Goal: Information Seeking & Learning: Learn about a topic

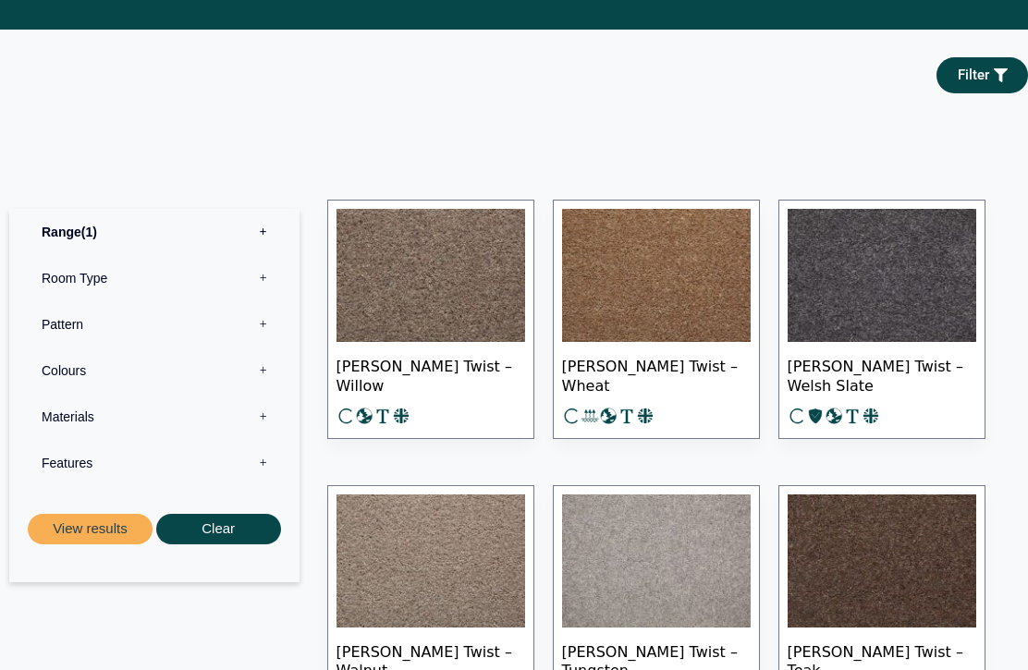
scroll to position [834, 0]
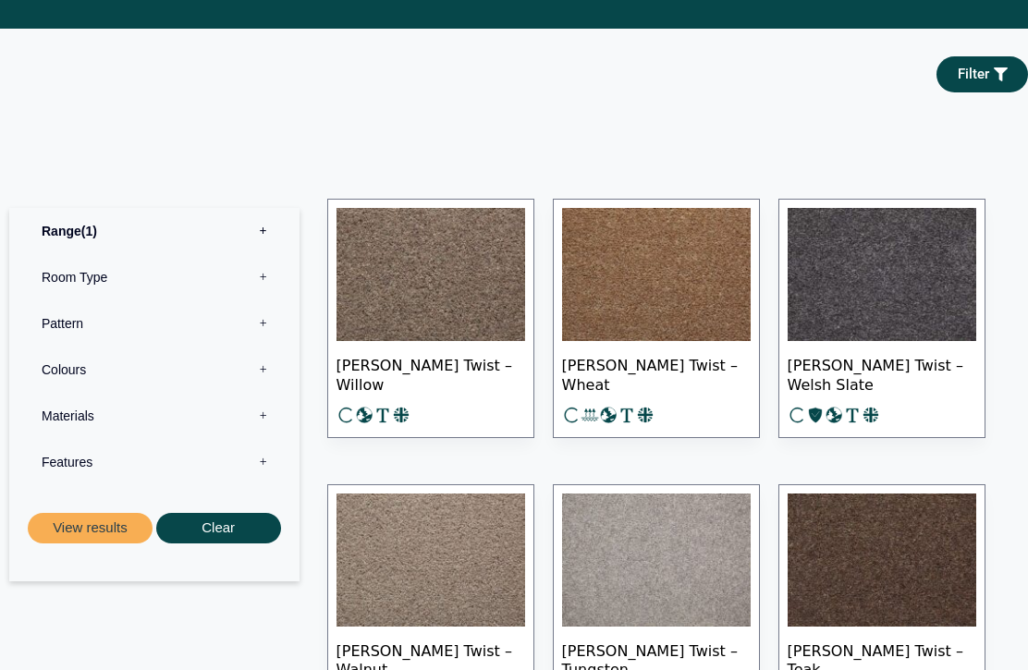
click at [271, 272] on label "Room Type 0" at bounding box center [154, 277] width 262 height 46
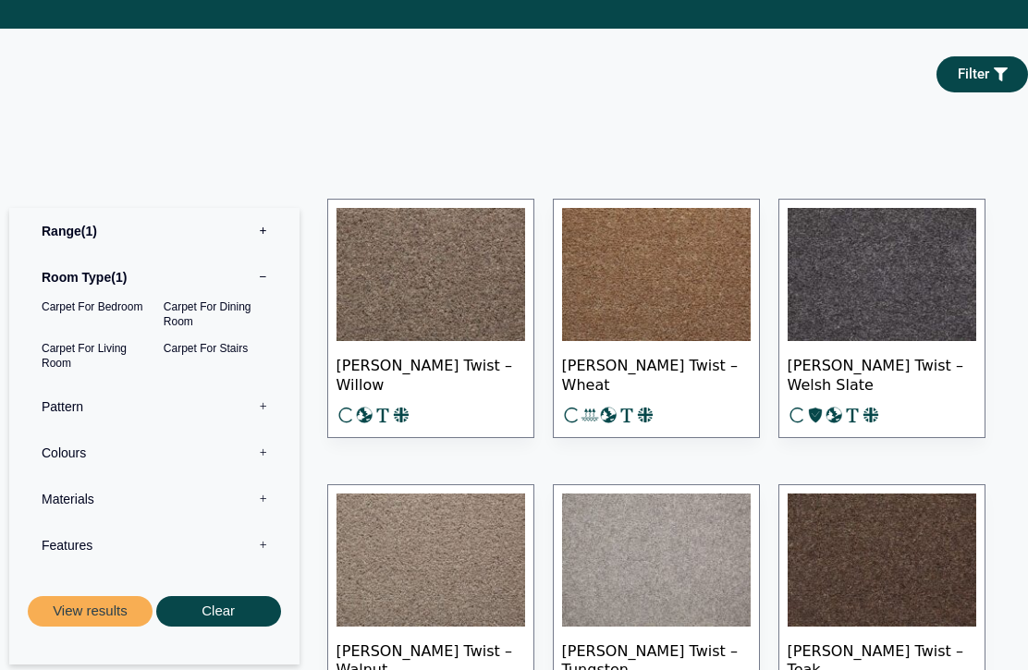
click at [90, 608] on button "View results" at bounding box center [90, 611] width 125 height 30
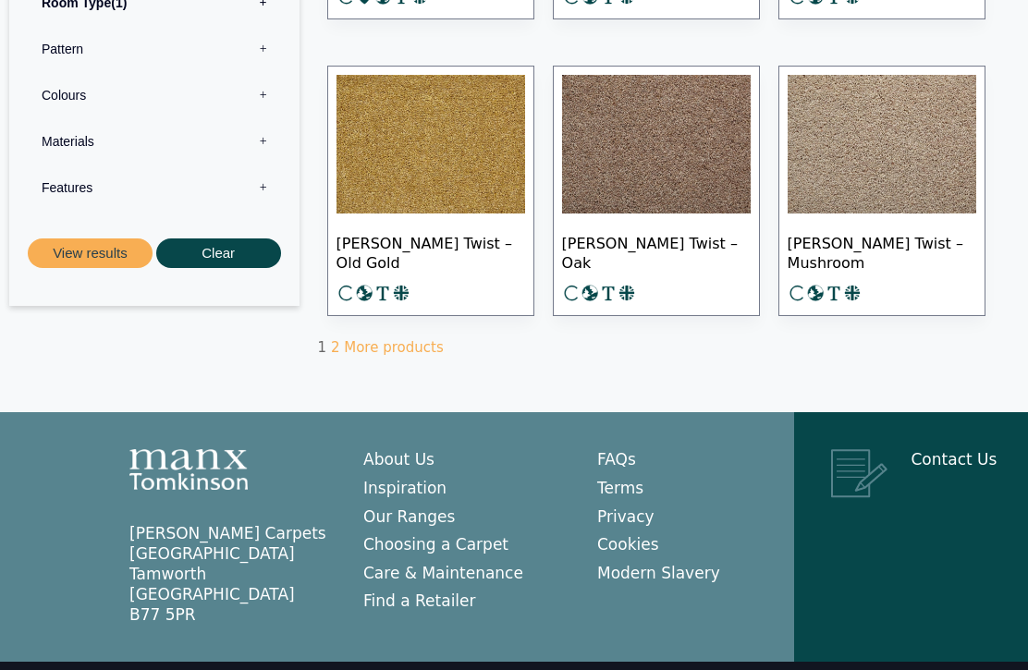
scroll to position [1318, 0]
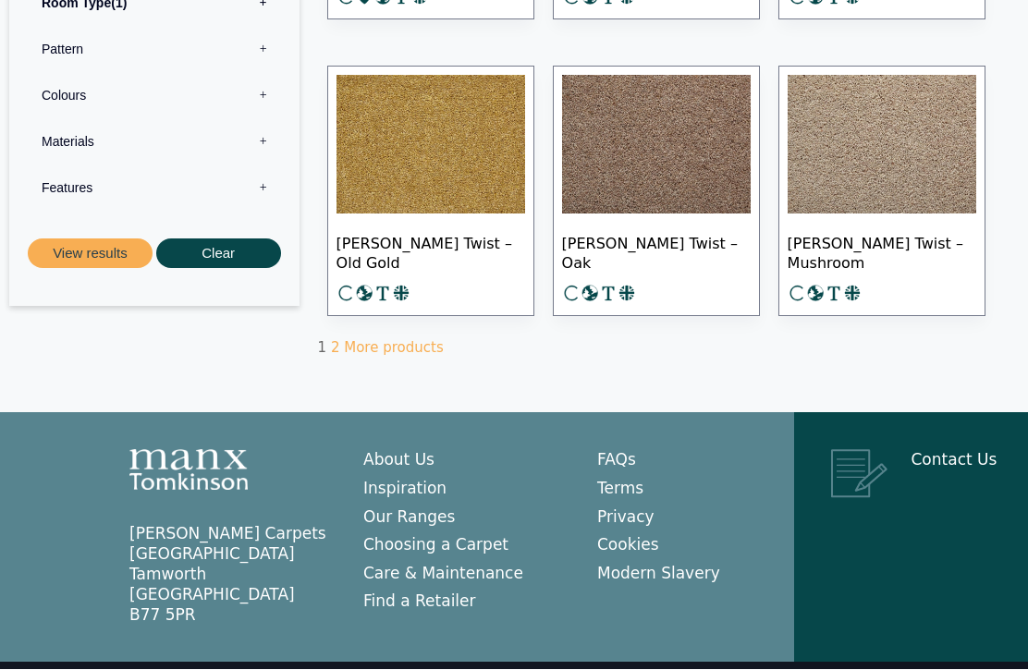
click at [408, 357] on link "More products" at bounding box center [393, 348] width 99 height 17
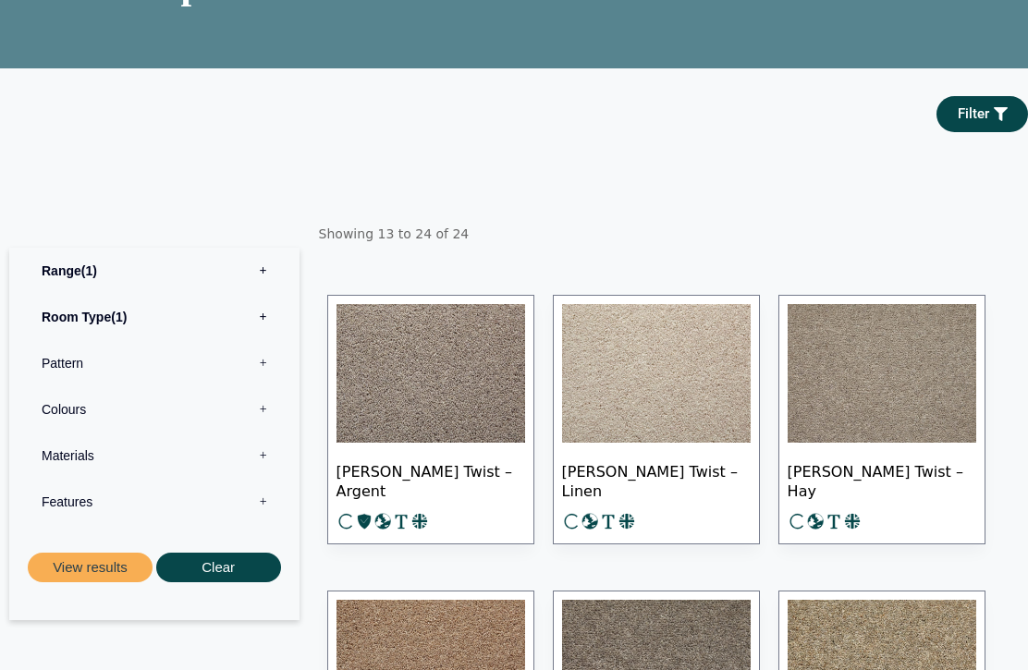
scroll to position [202, 0]
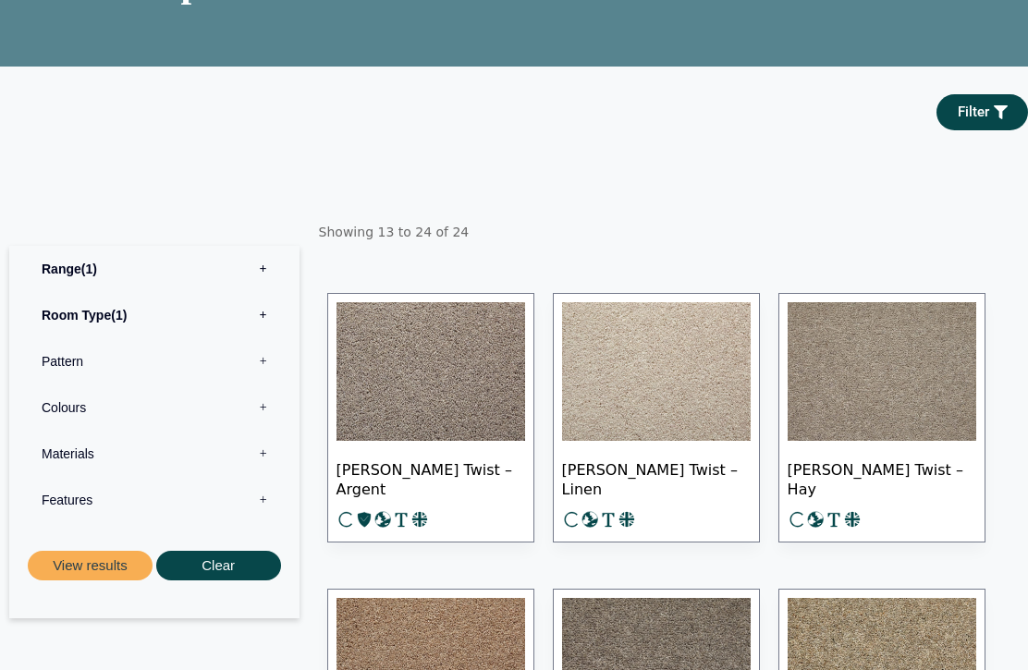
click at [981, 120] on span "Filter" at bounding box center [972, 113] width 31 height 14
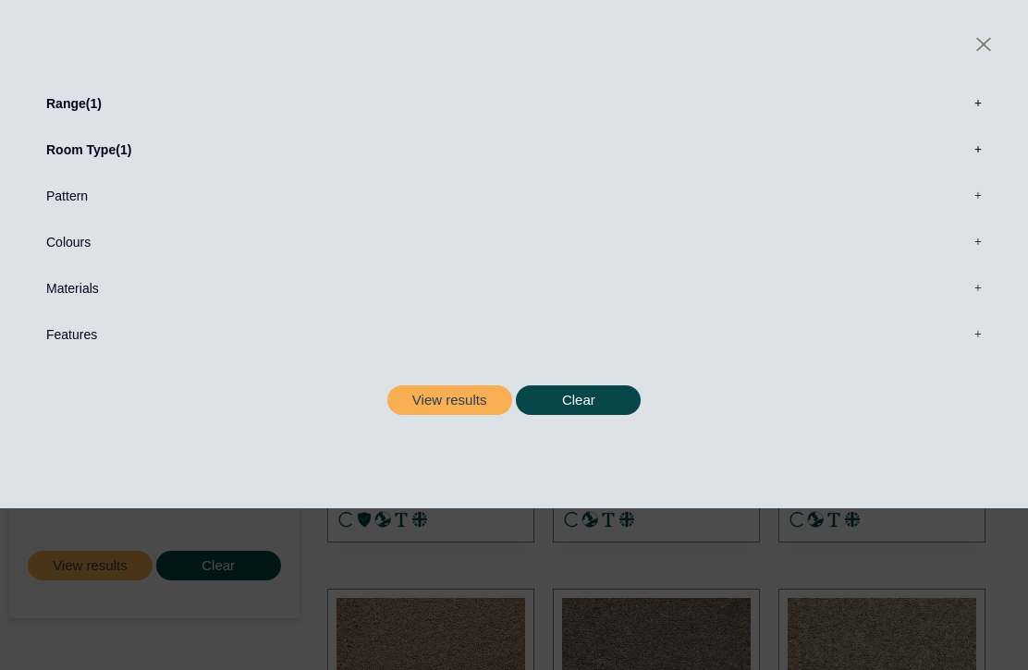
click at [992, 38] on link at bounding box center [983, 44] width 33 height 33
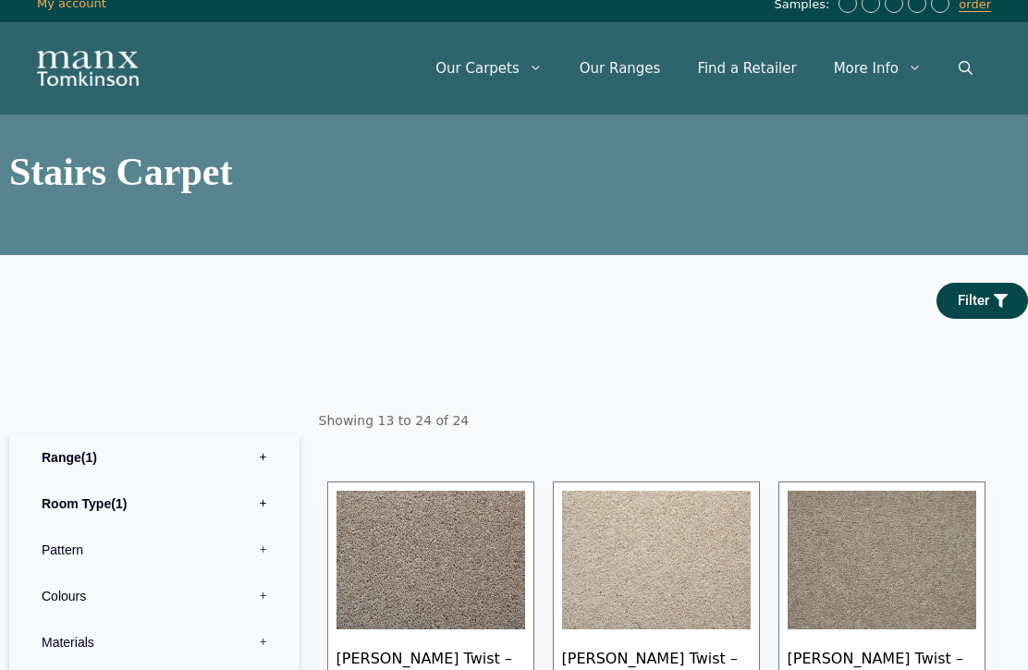
scroll to position [0, 0]
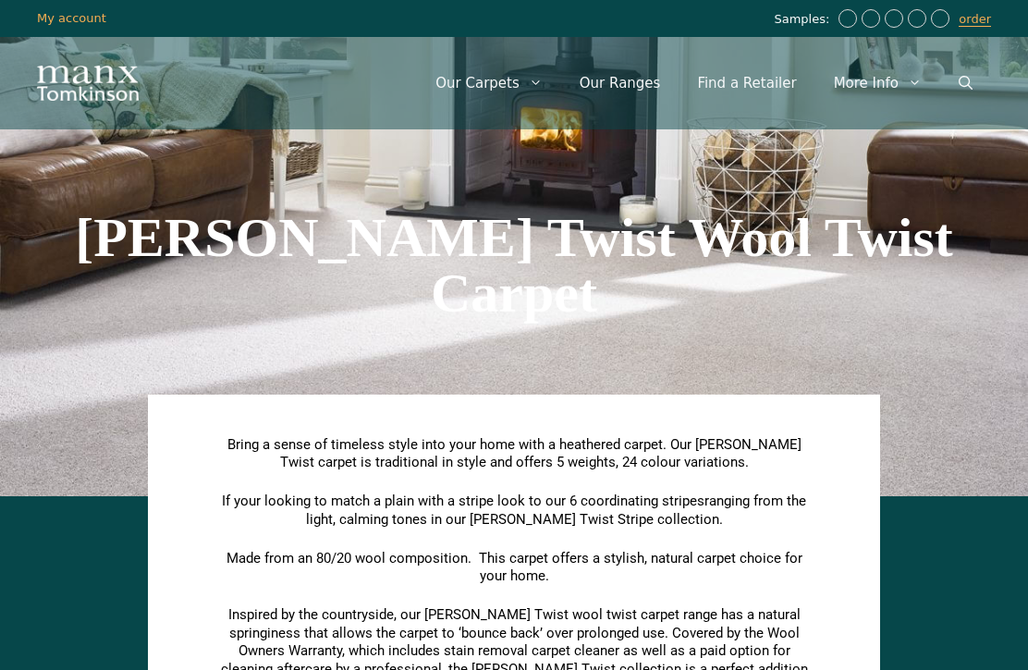
scroll to position [895, 0]
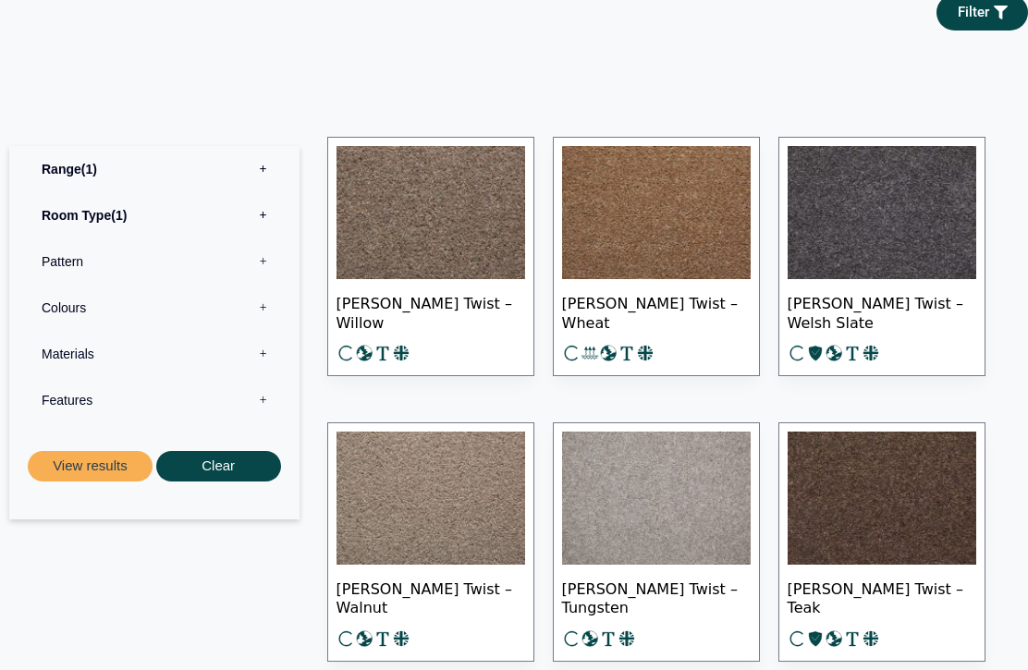
click at [223, 451] on button "Clear" at bounding box center [218, 466] width 125 height 30
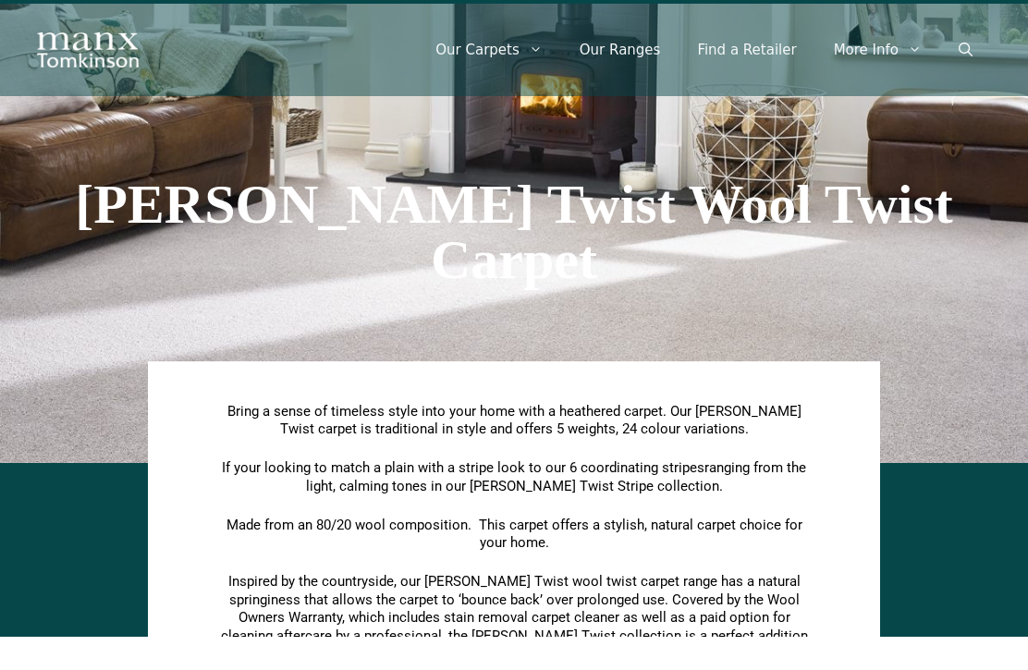
scroll to position [34, 0]
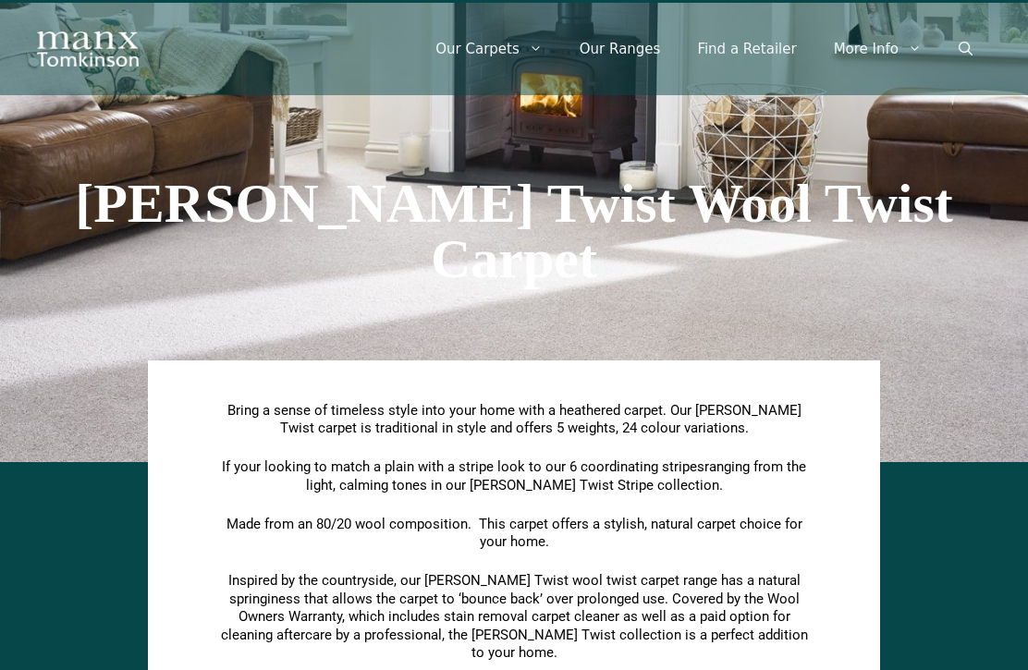
click at [640, 38] on link "Our Ranges" at bounding box center [620, 48] width 118 height 55
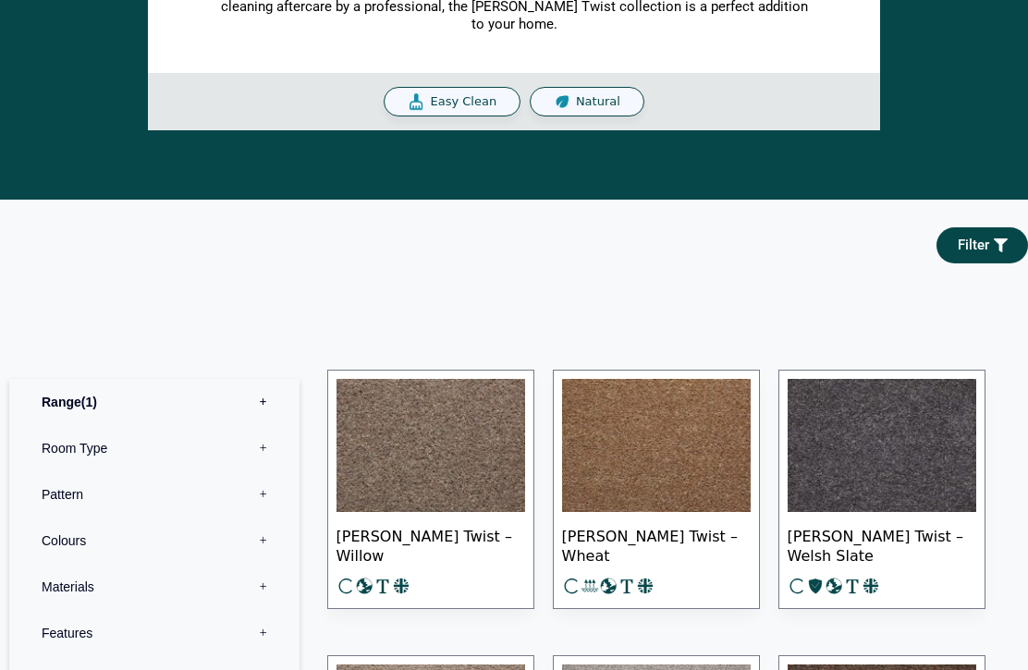
scroll to position [663, 0]
click at [266, 626] on label "Features 0" at bounding box center [154, 633] width 262 height 46
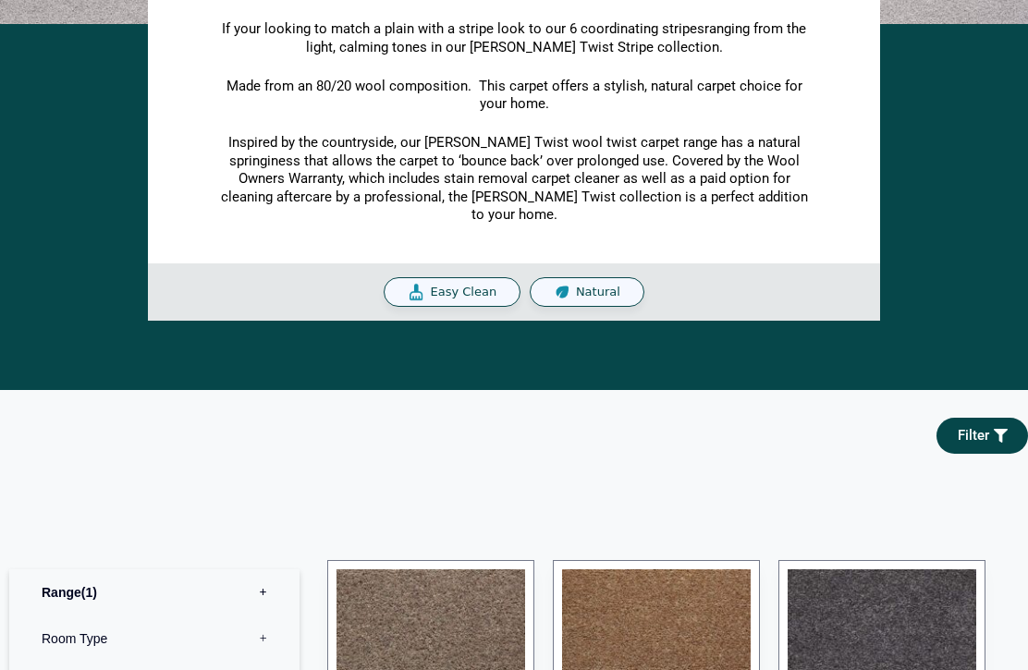
scroll to position [471, 0]
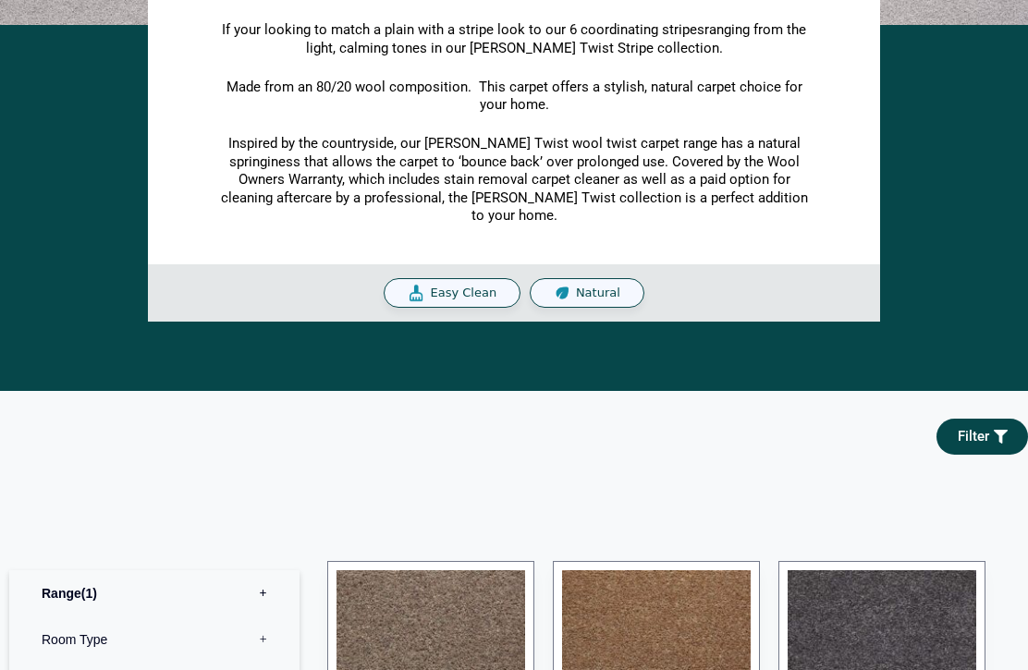
click at [995, 432] on icon at bounding box center [1000, 437] width 14 height 14
